Goal: Download file/media

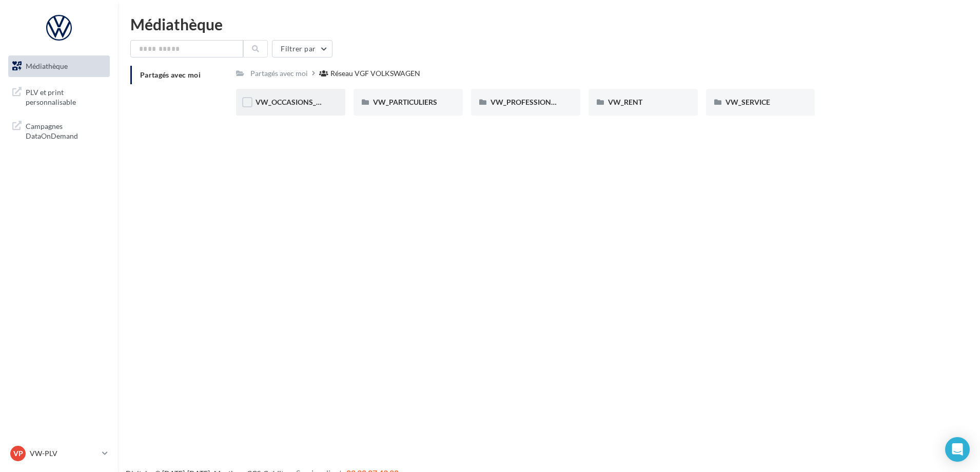
click at [285, 108] on div "VW_OCCASIONS_GARANTIES" at bounding box center [290, 102] width 109 height 27
click at [311, 99] on span "DOCS COMMERCIAUX" at bounding box center [293, 101] width 75 height 9
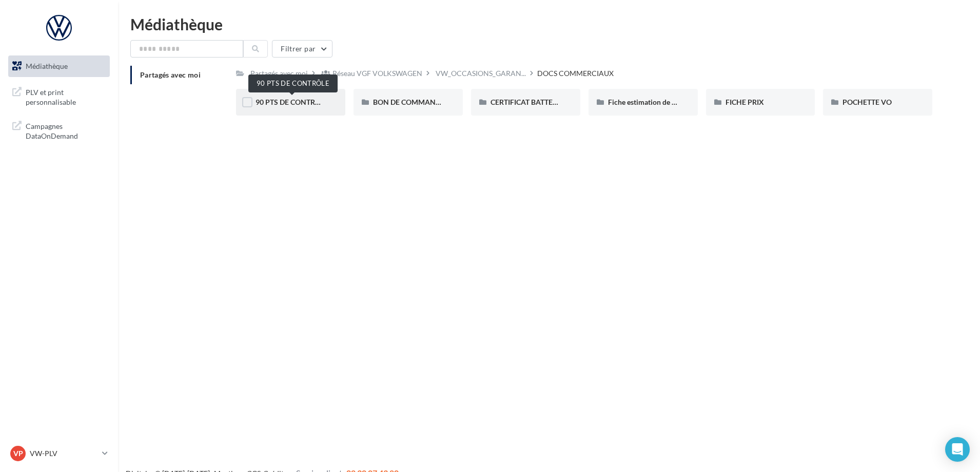
click at [292, 106] on span "90 PTS DE CONTRÔLE" at bounding box center [292, 101] width 73 height 9
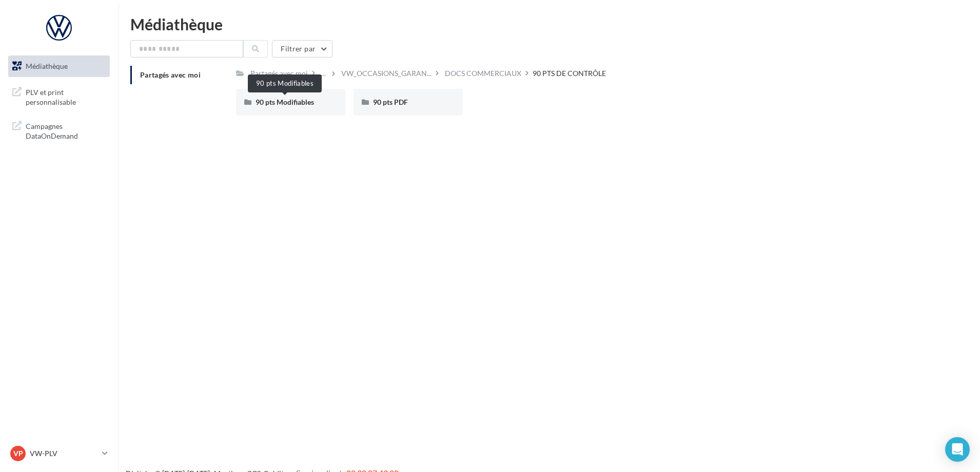
click at [292, 106] on span "90 pts Modifiables" at bounding box center [285, 101] width 58 height 9
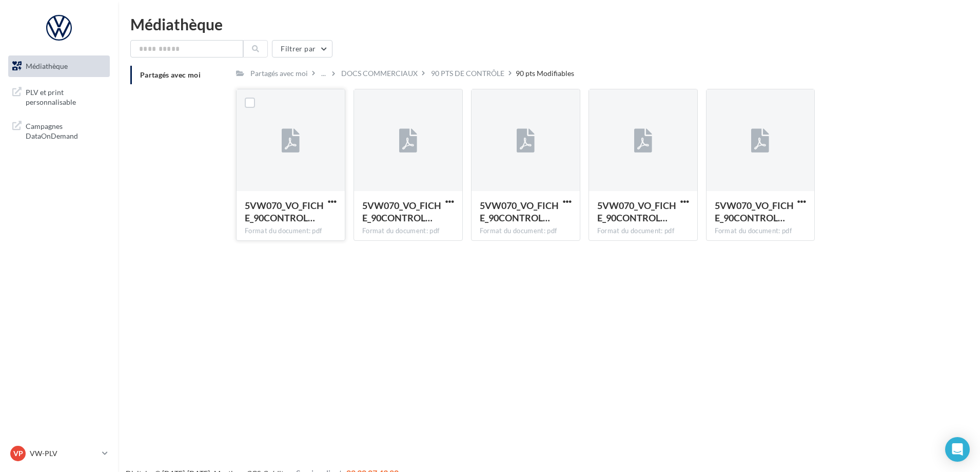
click at [296, 141] on icon at bounding box center [291, 141] width 18 height 24
click at [253, 101] on label at bounding box center [250, 102] width 10 height 10
click at [251, 103] on icon at bounding box center [249, 102] width 7 height 7
click at [495, 71] on div "90 PTS DE CONTRÔLE" at bounding box center [467, 73] width 73 height 10
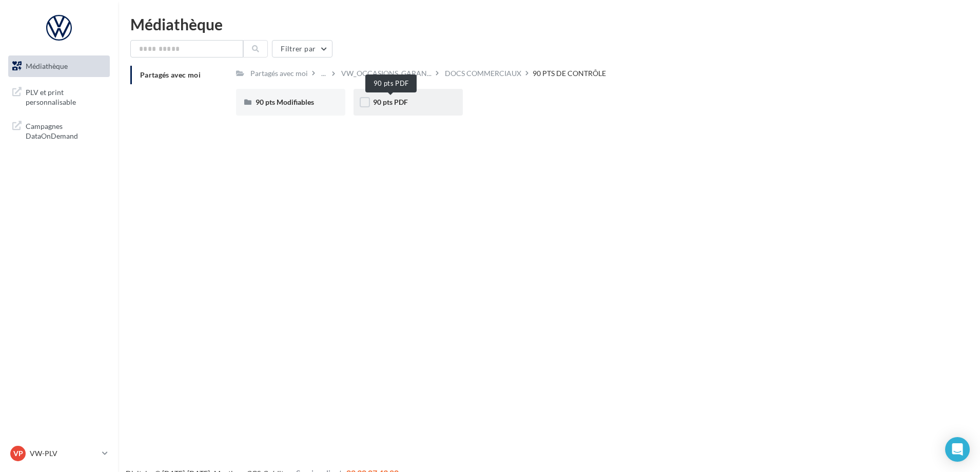
click at [394, 102] on span "90 pts PDF" at bounding box center [390, 101] width 35 height 9
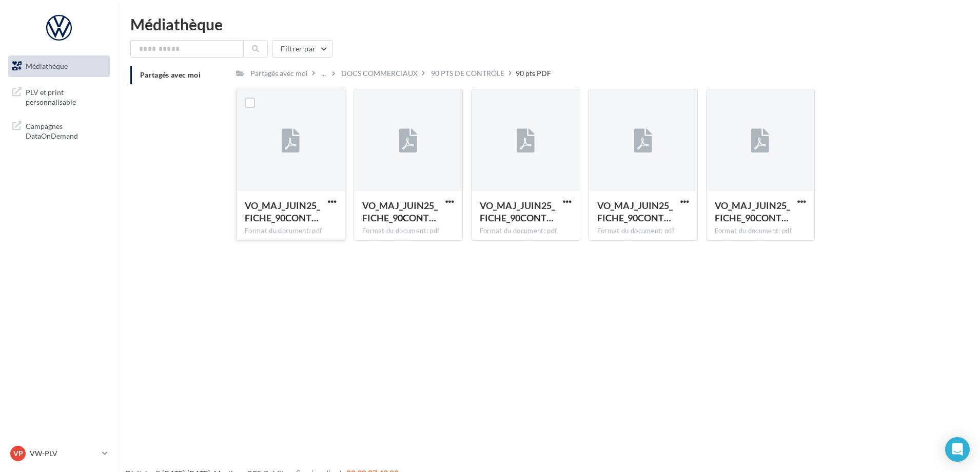
click at [288, 163] on div at bounding box center [291, 140] width 108 height 103
click at [248, 100] on label at bounding box center [250, 102] width 10 height 10
click at [415, 124] on div at bounding box center [408, 141] width 18 height 34
click at [544, 119] on div at bounding box center [526, 140] width 108 height 103
click at [663, 134] on div at bounding box center [643, 140] width 108 height 103
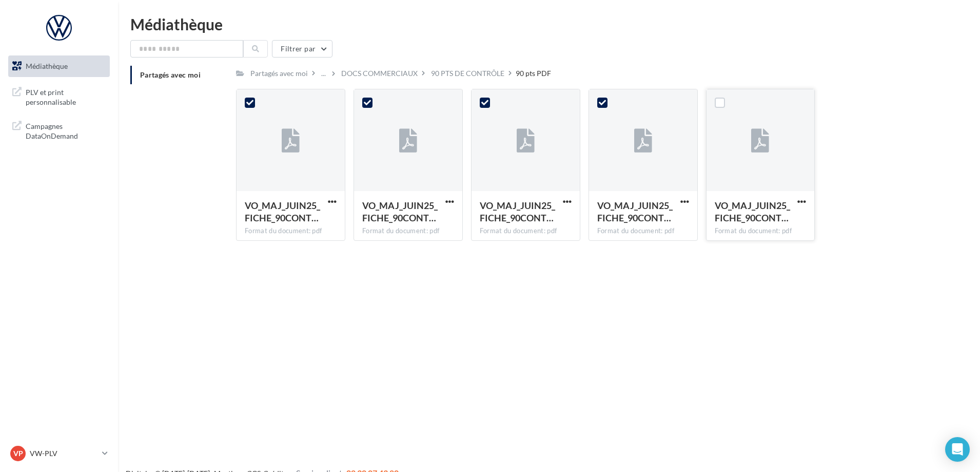
click at [757, 134] on icon at bounding box center [760, 141] width 18 height 24
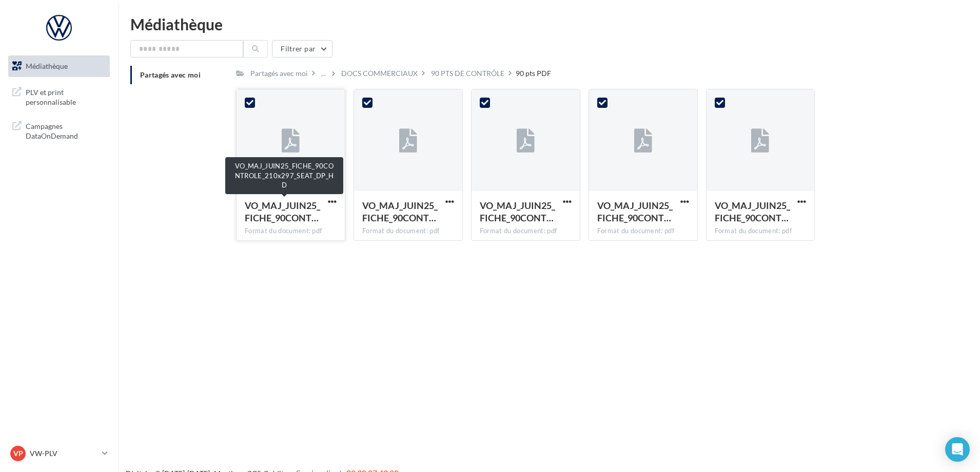
click at [273, 211] on div "VO_MAJ_JUIN25_FICHE_90CONT…" at bounding box center [285, 211] width 80 height 25
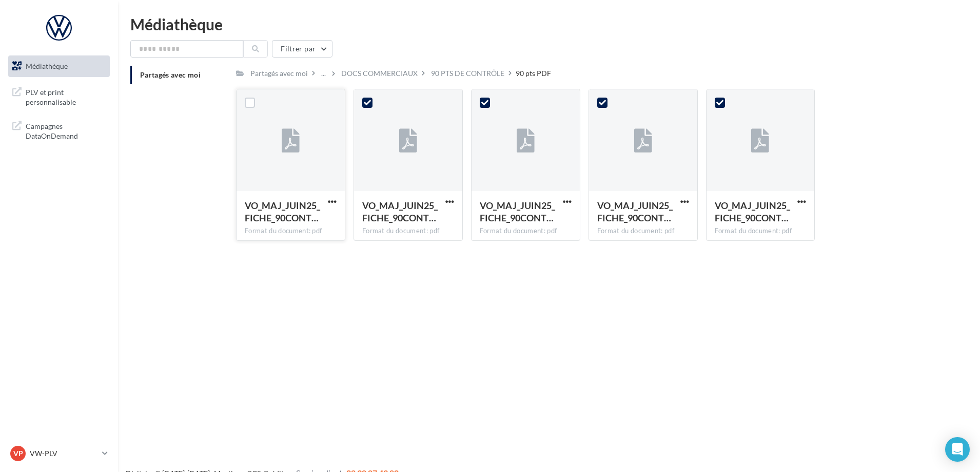
click at [273, 211] on div "VO_MAJ_JUIN25_FICHE_90CONT…" at bounding box center [285, 211] width 80 height 25
click at [330, 201] on span "button" at bounding box center [332, 201] width 9 height 9
click at [297, 221] on button "Télécharger" at bounding box center [287, 221] width 103 height 27
click at [450, 198] on span "button" at bounding box center [449, 201] width 9 height 9
click at [434, 219] on button "Télécharger" at bounding box center [405, 221] width 103 height 27
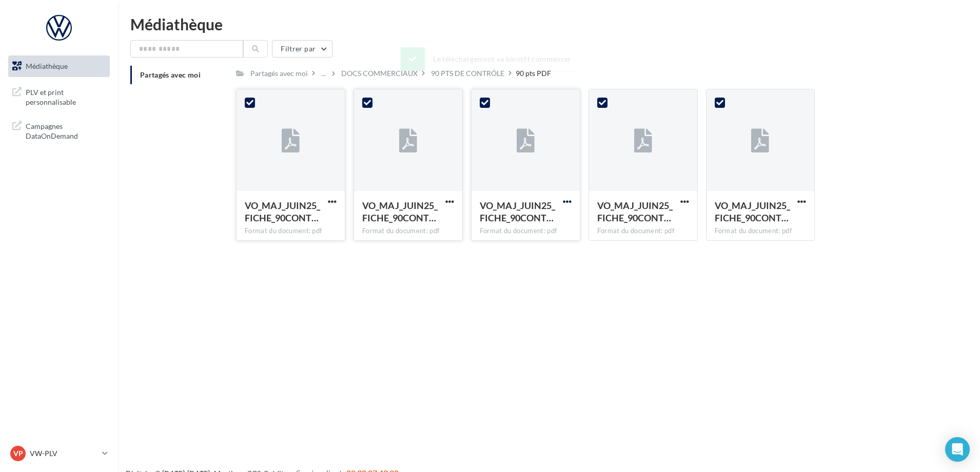
click at [571, 203] on span "button" at bounding box center [567, 201] width 9 height 9
click at [533, 228] on button "Télécharger" at bounding box center [522, 221] width 103 height 27
click at [538, 402] on div "Médiathèque PLV et print personnalisable" at bounding box center [490, 252] width 980 height 472
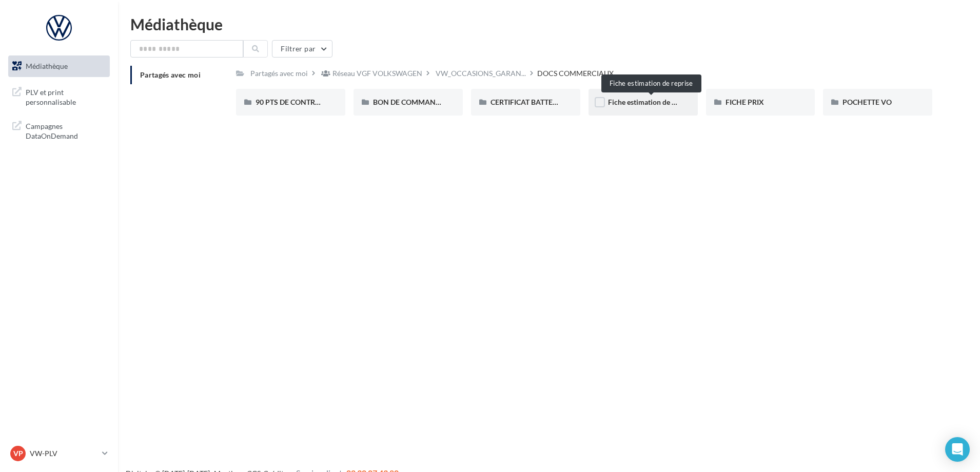
click at [611, 104] on span "Fiche estimation de reprise" at bounding box center [651, 101] width 86 height 9
click at [635, 104] on span "Fiche estimation de reprise" at bounding box center [651, 101] width 86 height 9
click at [597, 103] on label at bounding box center [600, 102] width 10 height 10
click at [600, 105] on icon at bounding box center [599, 102] width 7 height 7
click at [311, 111] on div "90 PTS DE CONTRÔLE" at bounding box center [290, 102] width 109 height 27
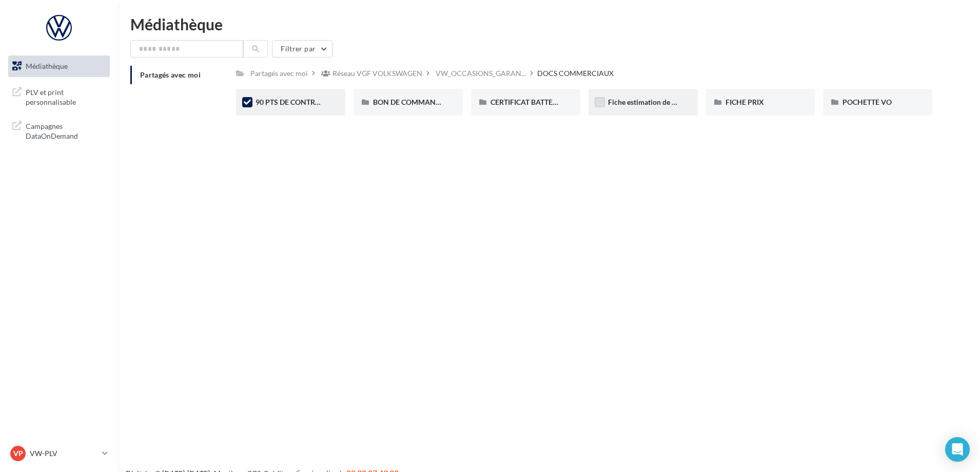
click at [298, 104] on span "90 PTS DE CONTRÔLE" at bounding box center [292, 101] width 73 height 9
click at [618, 104] on span "Fiche estimation de reprise" at bounding box center [651, 101] width 86 height 9
click at [696, 106] on div "Fiche estimation de reprise" at bounding box center [643, 102] width 109 height 27
click at [684, 108] on div "Fiche estimation de reprise" at bounding box center [643, 102] width 109 height 27
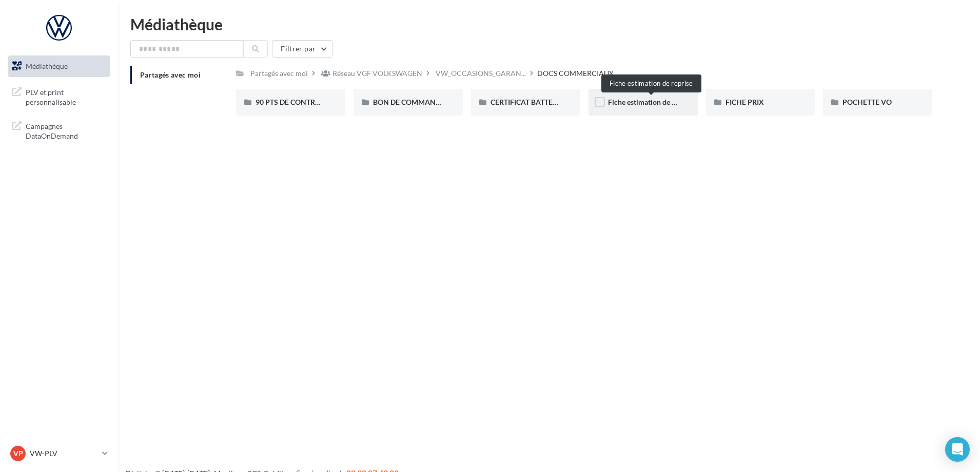
click at [661, 102] on span "Fiche estimation de reprise" at bounding box center [651, 101] width 86 height 9
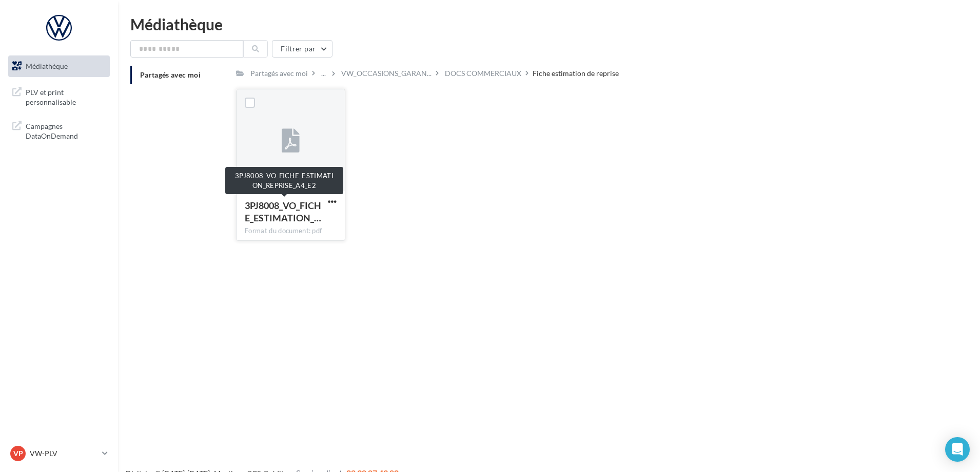
click at [288, 206] on span "3PJ8008_VO_FICHE_ESTIMATION_…" at bounding box center [283, 212] width 76 height 24
click at [329, 201] on span "button" at bounding box center [332, 201] width 9 height 9
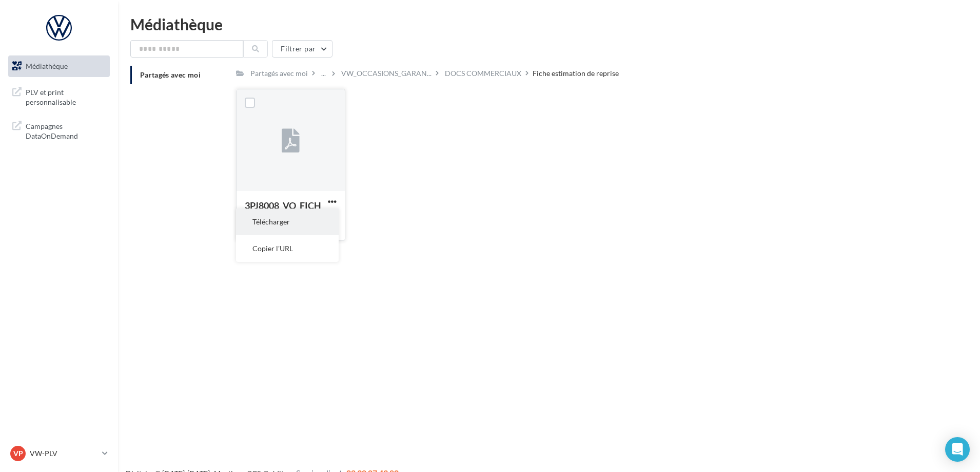
click at [280, 221] on button "Télécharger" at bounding box center [287, 221] width 103 height 27
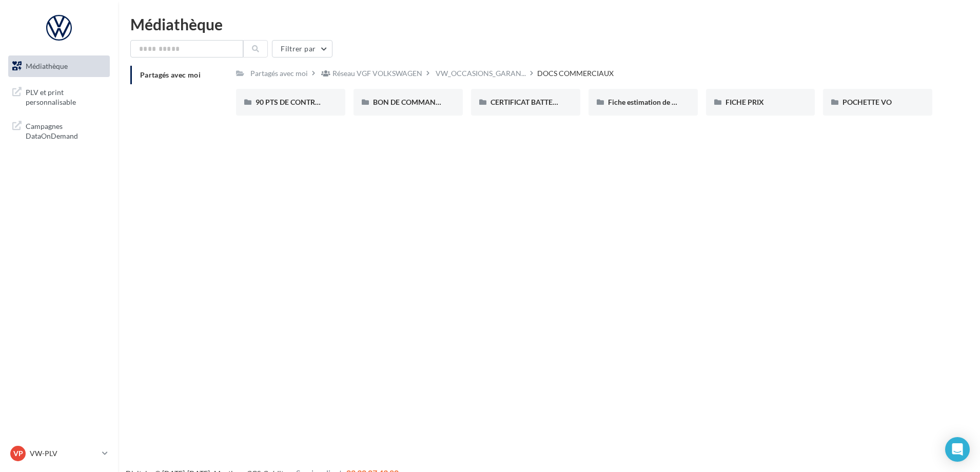
click at [26, 67] on span "Médiathèque" at bounding box center [47, 66] width 42 height 9
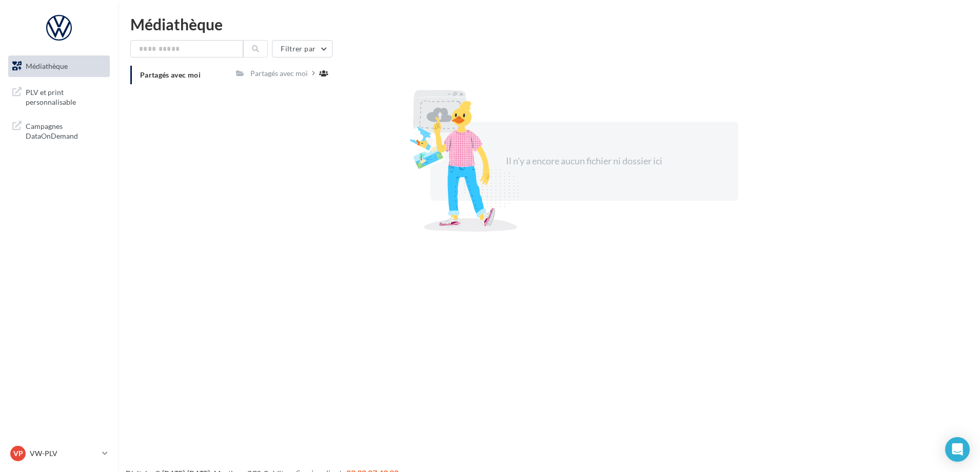
click at [41, 71] on link "Médiathèque" at bounding box center [59, 66] width 106 height 22
click at [52, 65] on span "Médiathèque" at bounding box center [47, 66] width 42 height 9
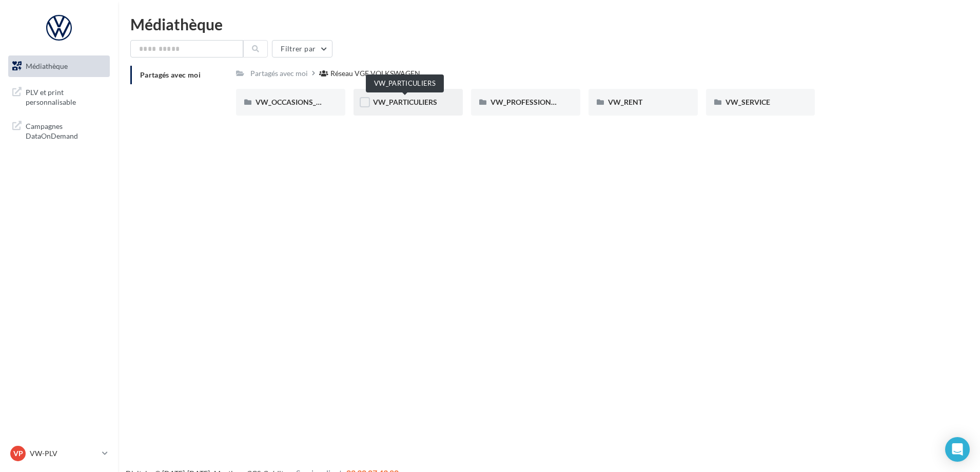
click at [414, 104] on span "VW_PARTICULIERS" at bounding box center [405, 101] width 64 height 9
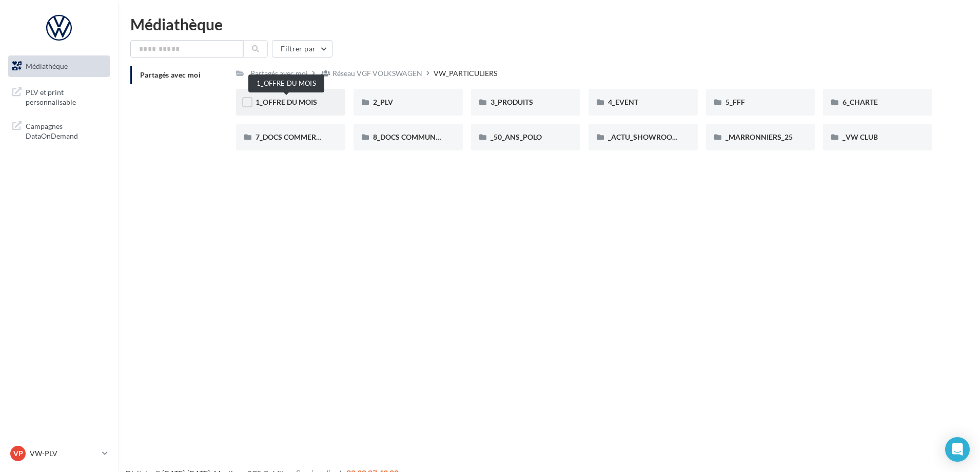
click at [287, 103] on span "1_OFFRE DU MOIS" at bounding box center [287, 101] width 62 height 9
